Goal: Task Accomplishment & Management: Complete application form

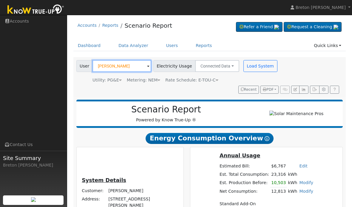
click at [139, 61] on input "Attilio Giordani" at bounding box center [121, 66] width 59 height 12
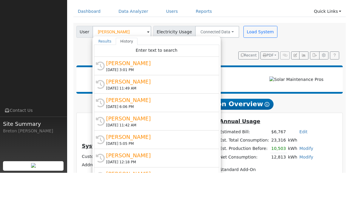
click at [92, 40] on link "Dashboard" at bounding box center [89, 45] width 32 height 11
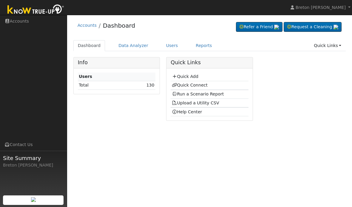
click at [192, 74] on link "Quick Add" at bounding box center [185, 76] width 27 height 5
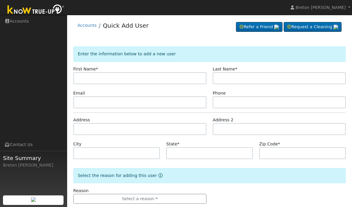
click at [110, 77] on input "text" at bounding box center [139, 78] width 133 height 12
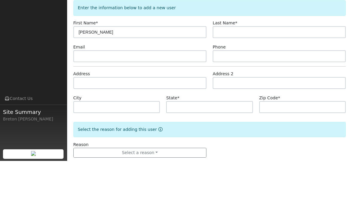
type input "[PERSON_NAME]"
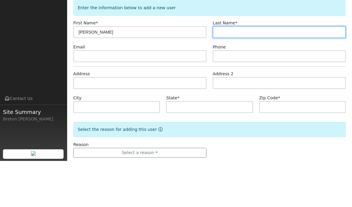
click at [235, 72] on input "text" at bounding box center [279, 78] width 133 height 12
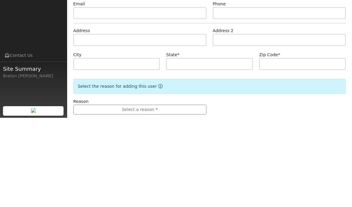
type input "[PERSON_NAME]"
click at [132, 123] on input "text" at bounding box center [139, 129] width 133 height 12
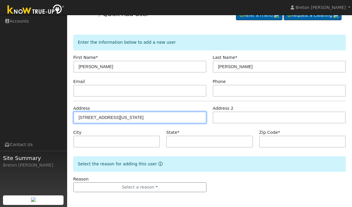
type input "[STREET_ADDRESS][US_STATE]"
type input "Selma"
type input "CA"
type input "93662"
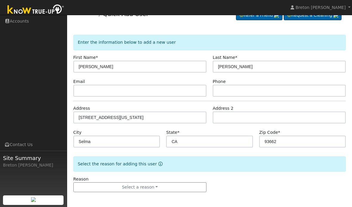
click at [173, 184] on button "Select a reason" at bounding box center [139, 188] width 133 height 10
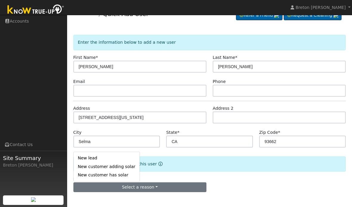
click at [106, 156] on link "New lead" at bounding box center [107, 158] width 66 height 8
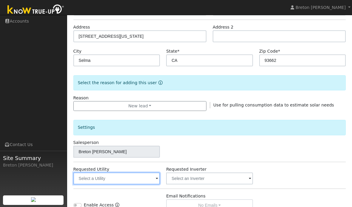
click at [140, 184] on input "text" at bounding box center [116, 179] width 87 height 12
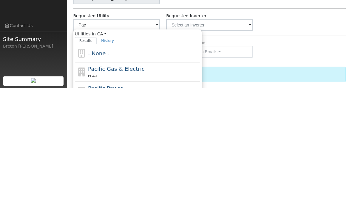
click at [135, 193] on div "PG&E" at bounding box center [143, 196] width 111 height 6
type input "Pacific Gas & Electric"
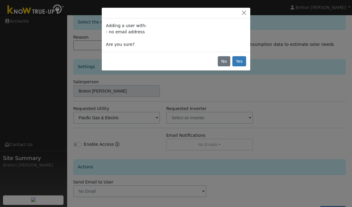
click at [235, 63] on button "Yes" at bounding box center [239, 61] width 14 height 10
